Goal: Transaction & Acquisition: Purchase product/service

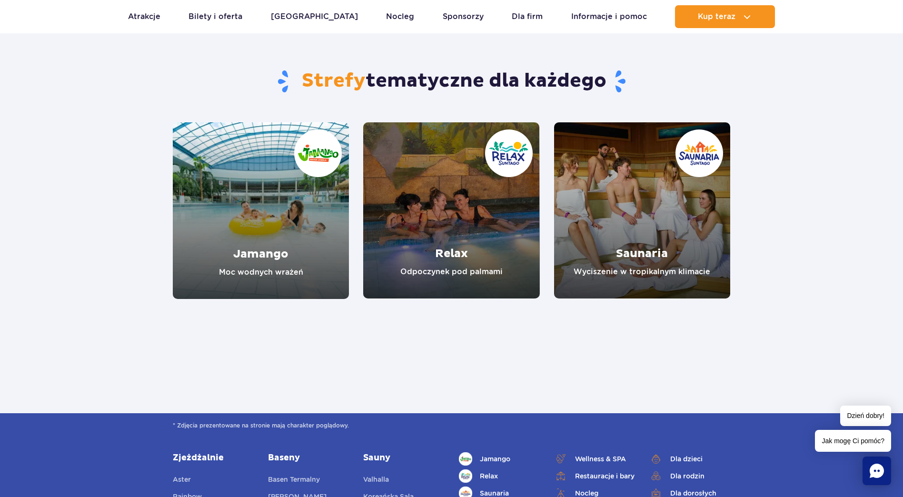
scroll to position [762, 0]
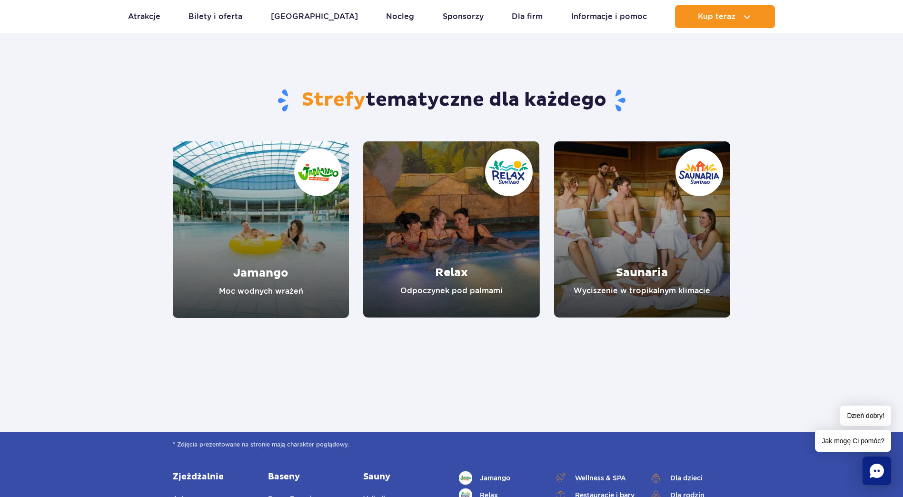
click at [295, 268] on link "Jamango" at bounding box center [261, 229] width 176 height 177
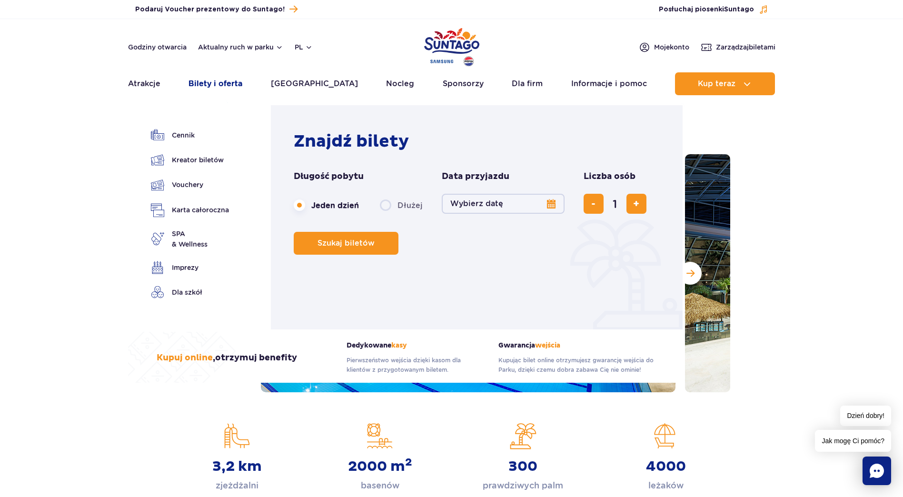
click at [237, 82] on link "Bilety i oferta" at bounding box center [215, 83] width 54 height 23
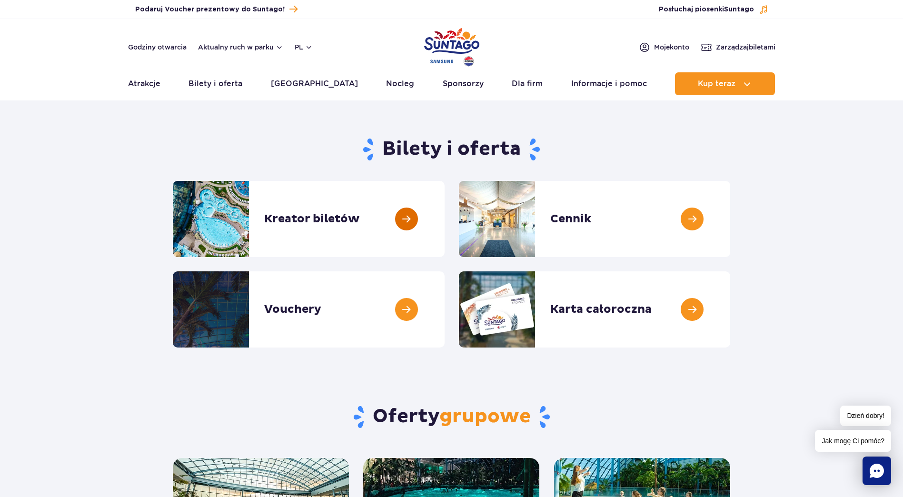
click at [445, 224] on link at bounding box center [445, 219] width 0 height 76
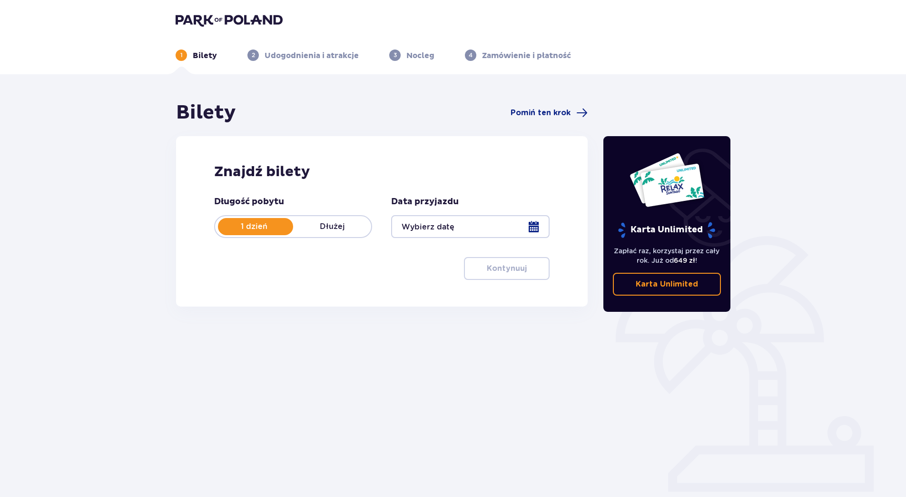
click at [529, 225] on div at bounding box center [470, 226] width 158 height 23
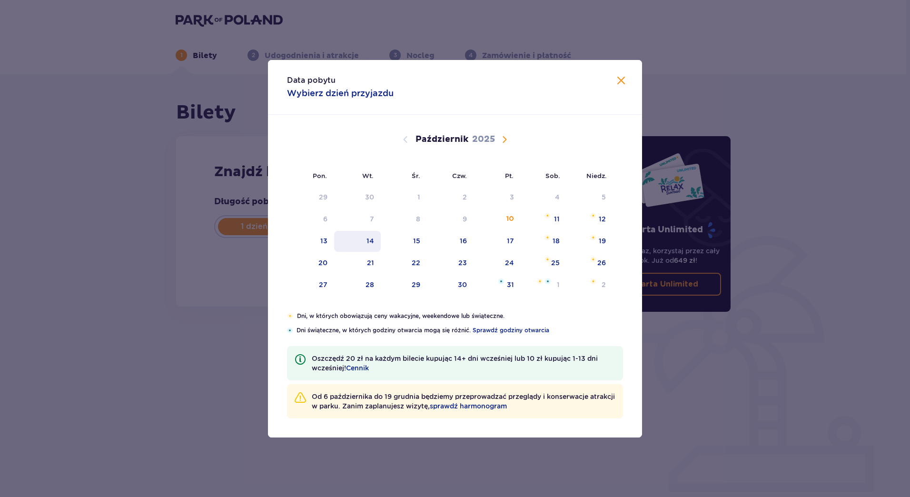
click at [370, 239] on div "14" at bounding box center [370, 241] width 8 height 10
type input "14.10.25"
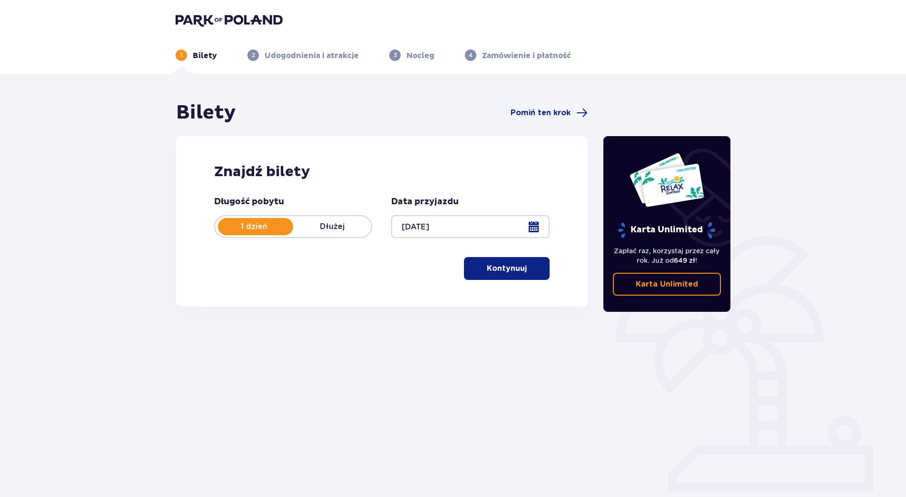
click at [505, 274] on button "Kontynuuj" at bounding box center [507, 268] width 86 height 23
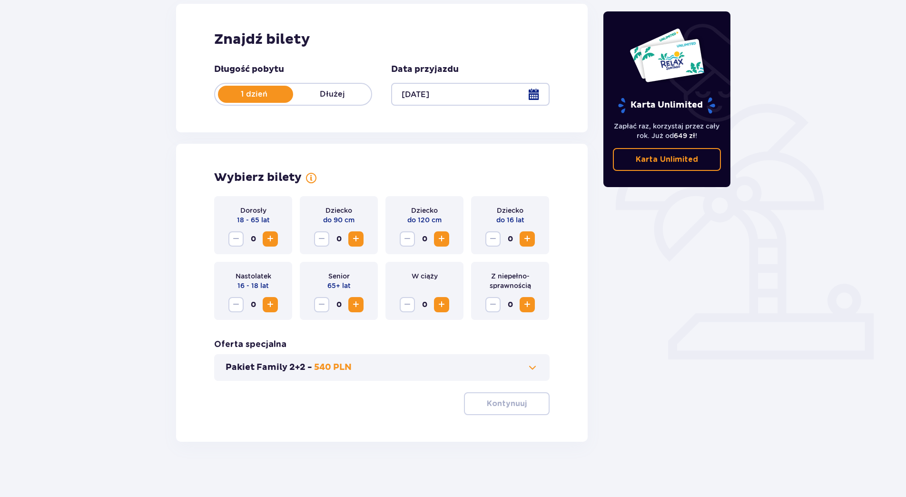
scroll to position [134, 0]
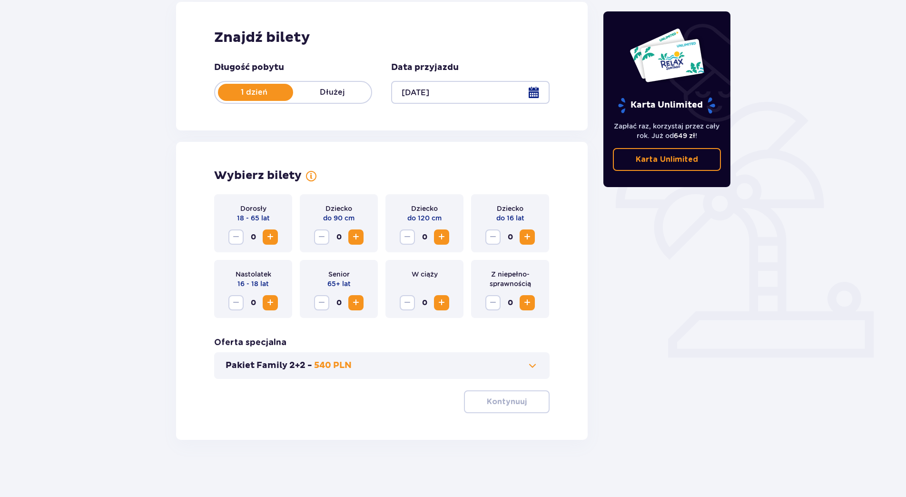
click at [526, 304] on span "Zwiększ" at bounding box center [527, 302] width 11 height 11
click at [532, 237] on span "Zwiększ" at bounding box center [527, 236] width 11 height 11
click at [263, 241] on button "Zwiększ" at bounding box center [270, 236] width 15 height 15
click at [270, 238] on span "Zwiększ" at bounding box center [270, 236] width 11 height 11
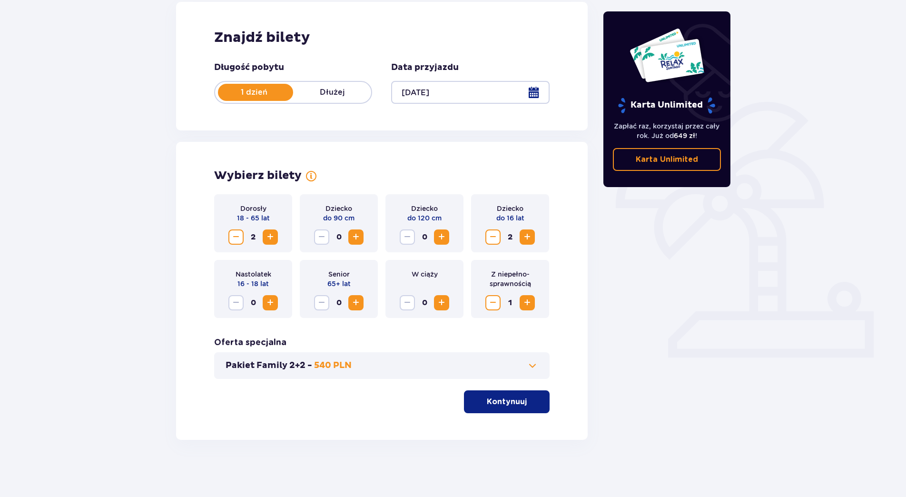
click at [534, 365] on span at bounding box center [532, 365] width 11 height 11
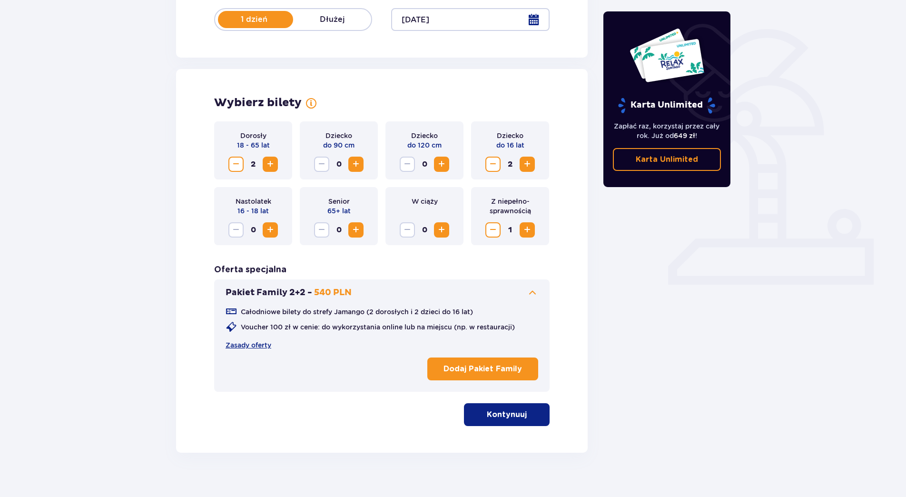
scroll to position [220, 0]
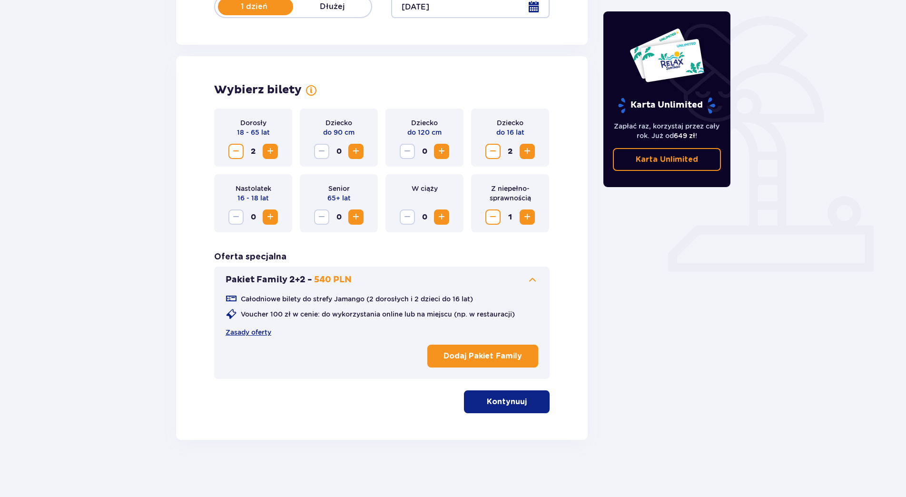
click at [515, 401] on p "Kontynuuj" at bounding box center [507, 401] width 40 height 10
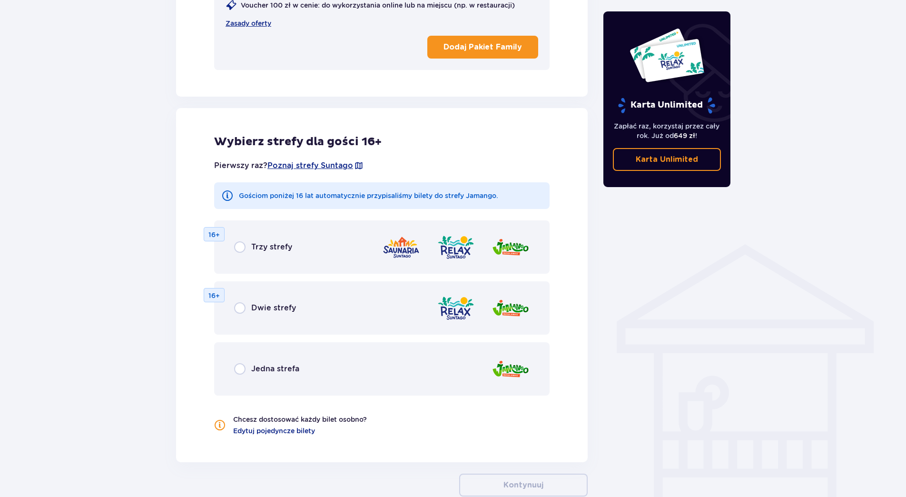
scroll to position [585, 0]
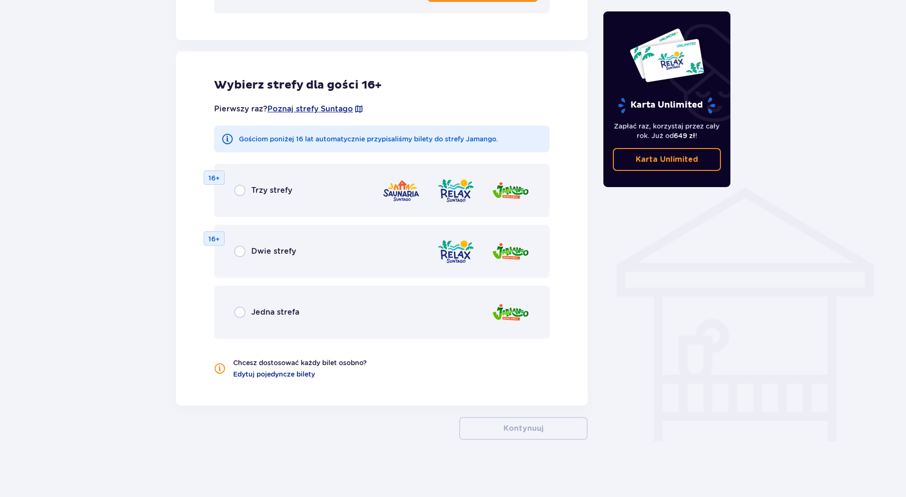
click at [238, 191] on input "radio" at bounding box center [239, 190] width 11 height 11
radio input "true"
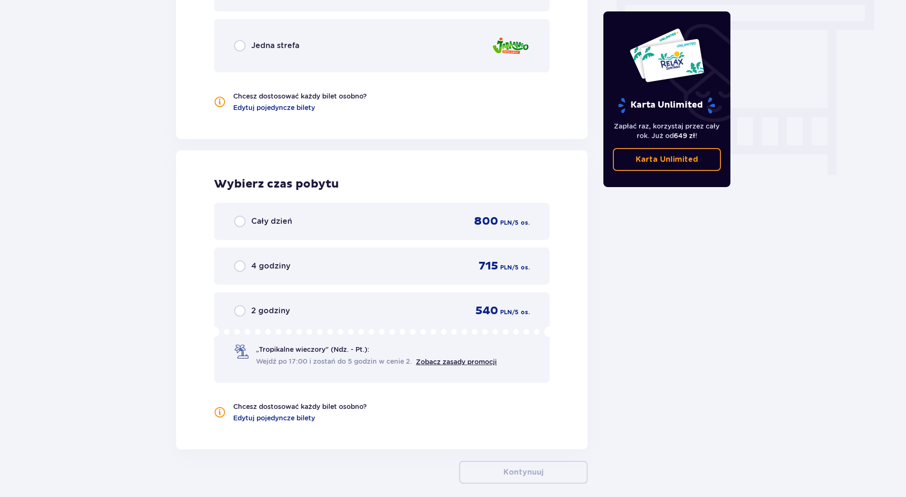
scroll to position [896, 0]
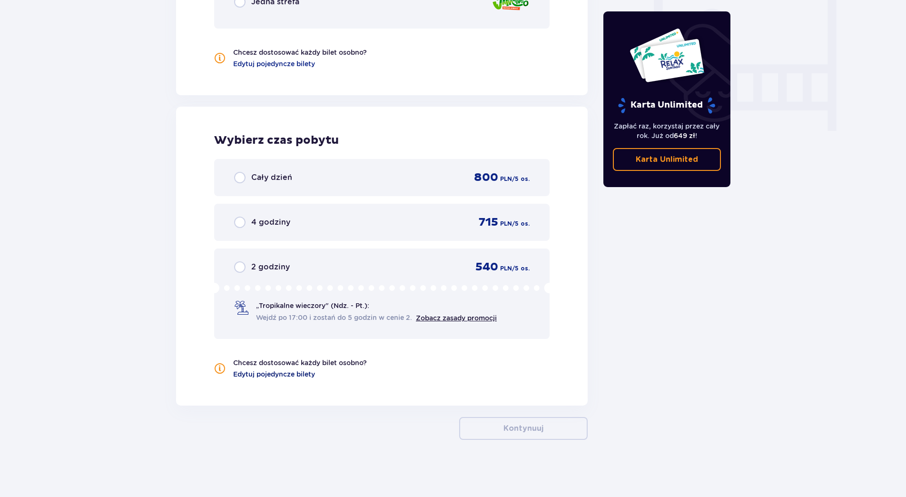
click at [273, 370] on span "Edytuj pojedyncze bilety" at bounding box center [274, 374] width 82 height 10
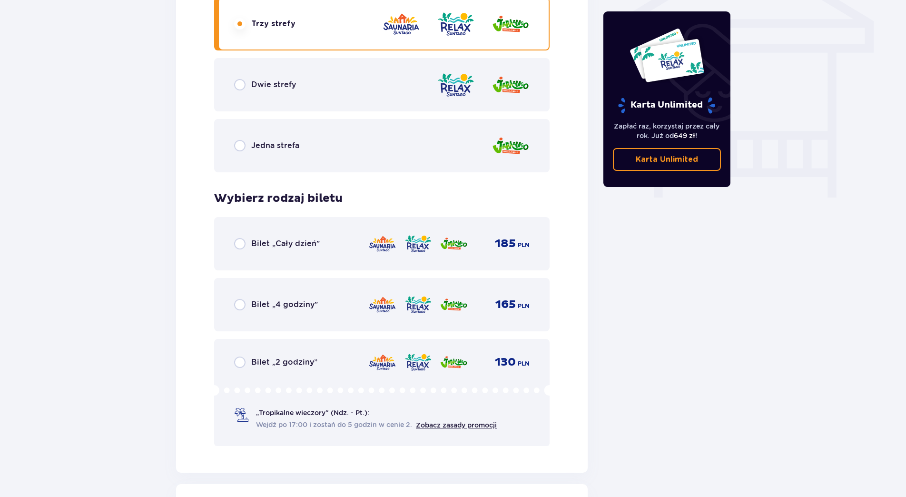
scroll to position [852, 0]
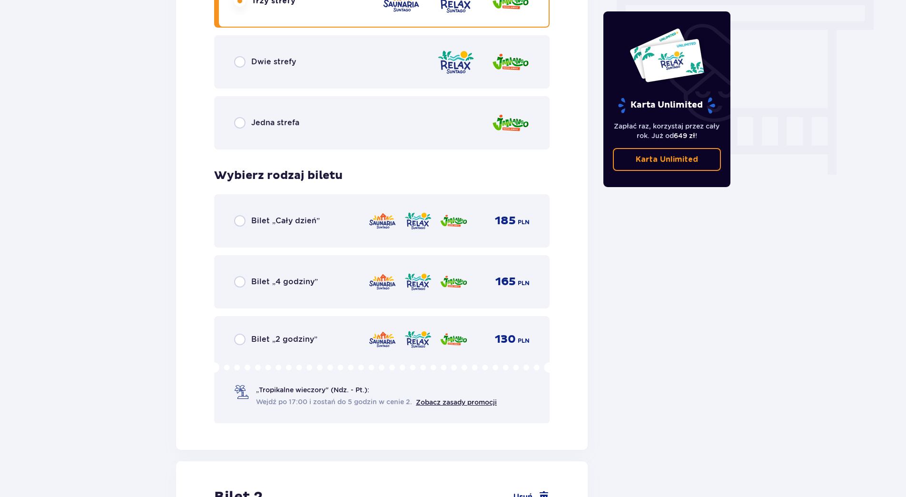
click at [240, 219] on input "radio" at bounding box center [239, 220] width 11 height 11
radio input "true"
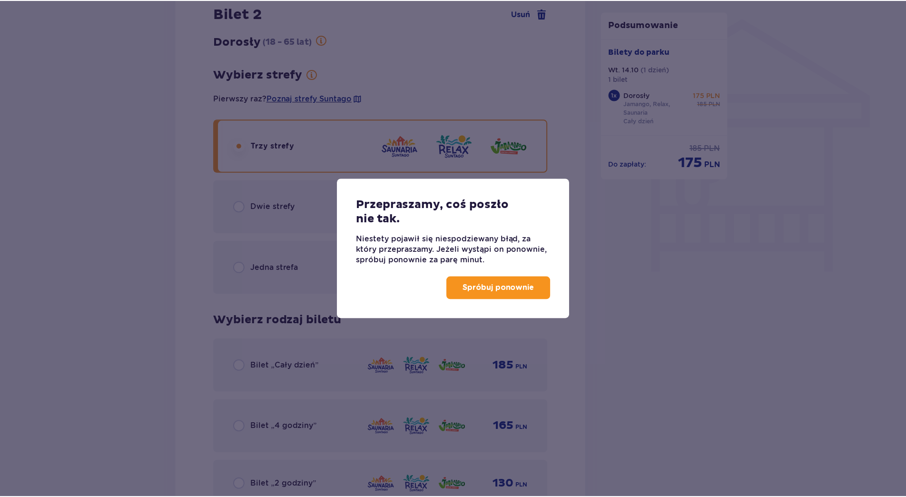
scroll to position [674, 0]
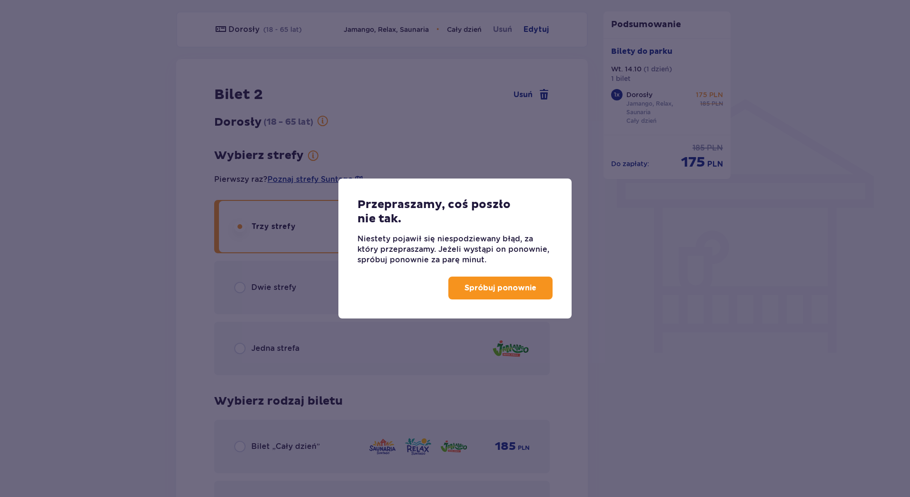
click at [491, 285] on p "Spróbuj ponownie" at bounding box center [501, 288] width 72 height 10
